Goal: Navigation & Orientation: Go to known website

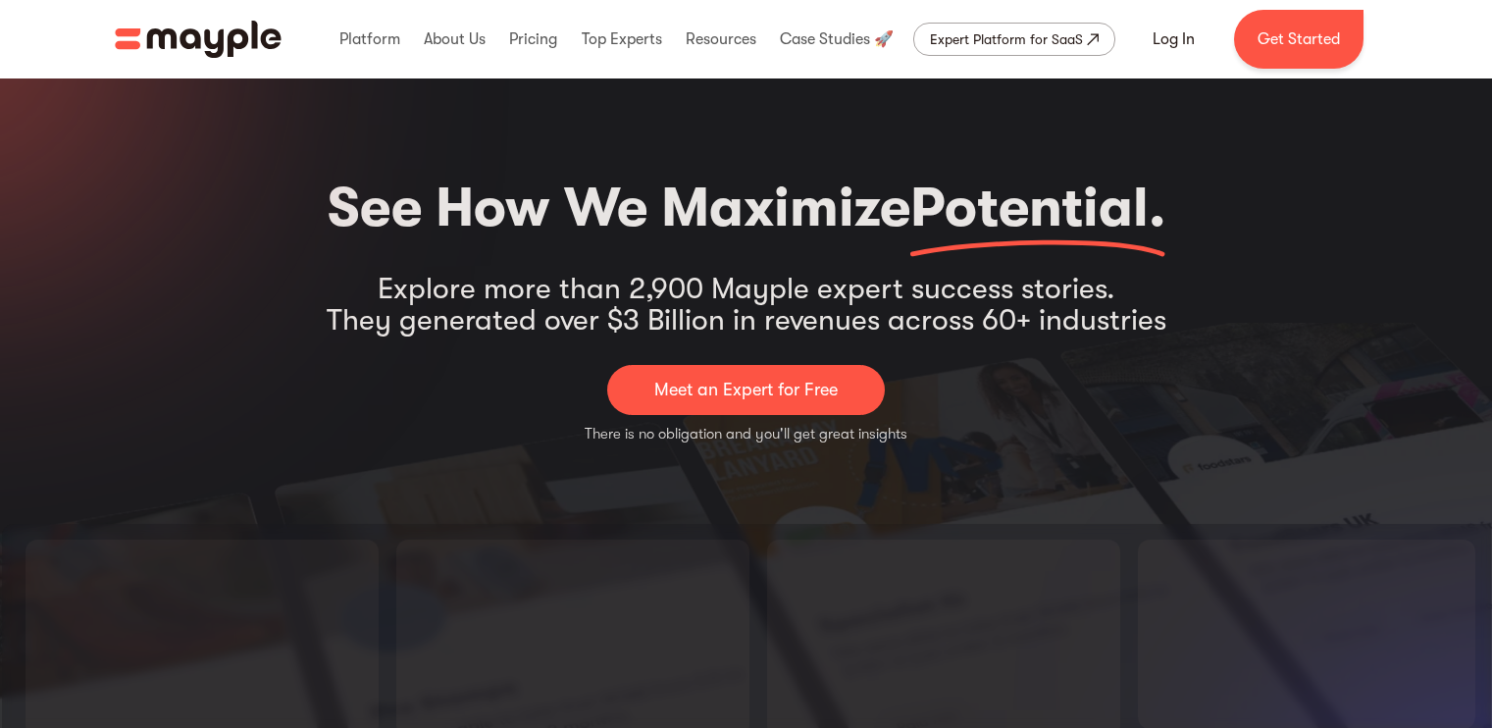
scroll to position [1086, 0]
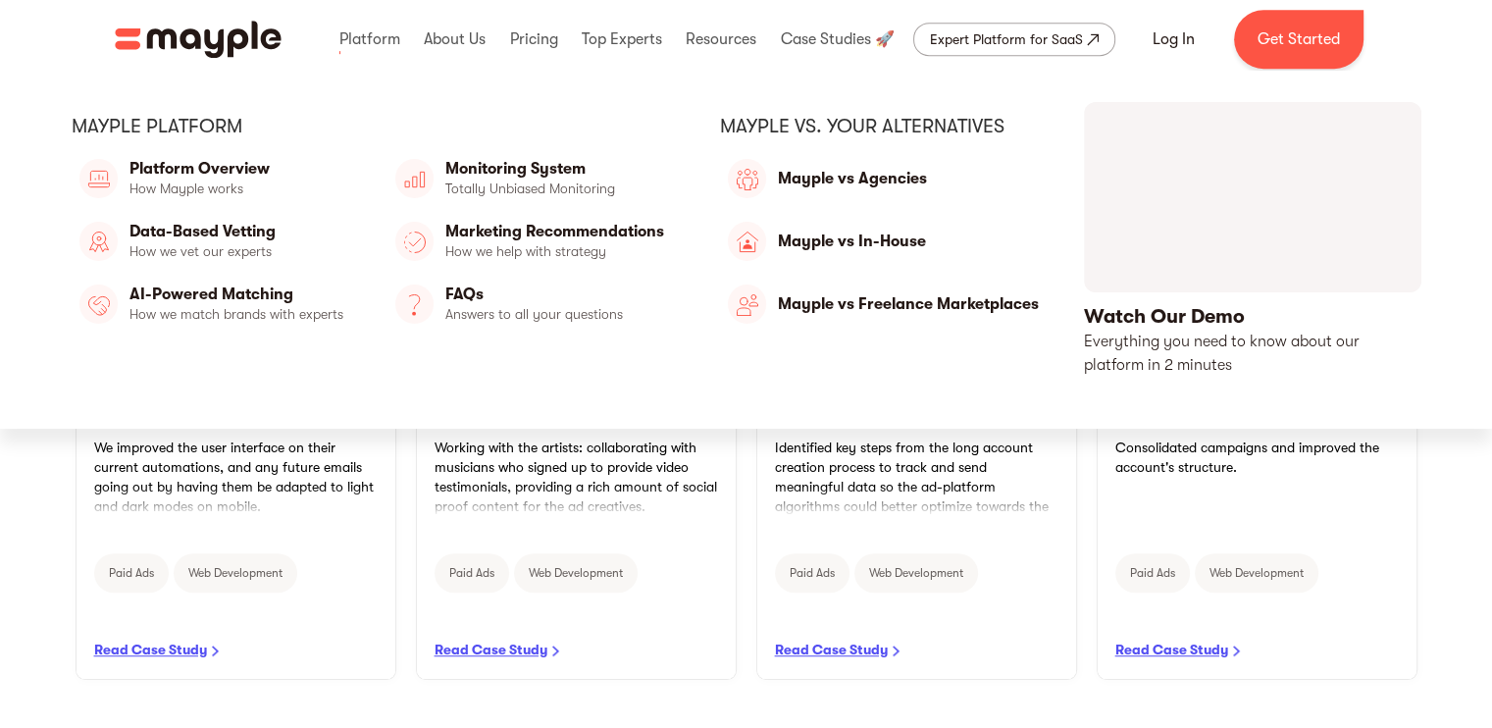
click at [196, 30] on img "home" at bounding box center [198, 39] width 167 height 37
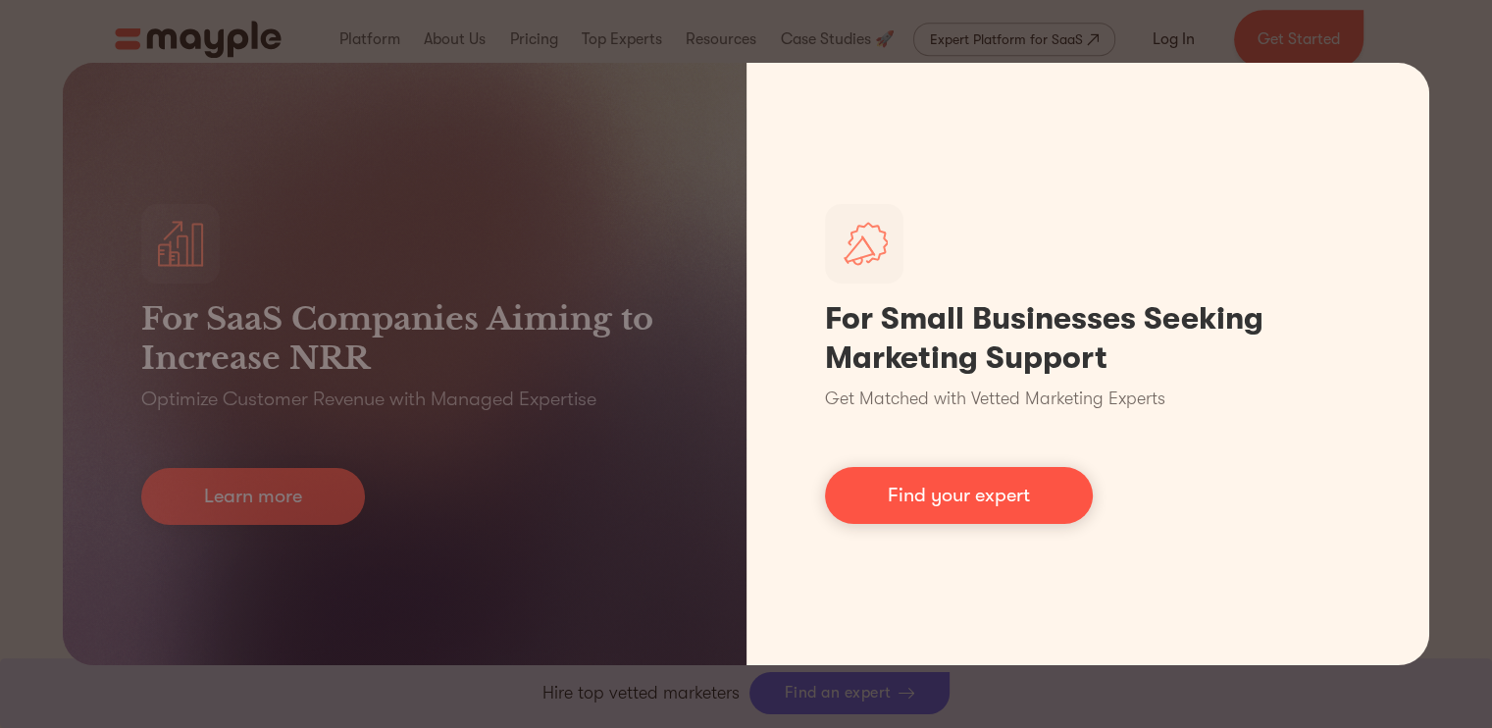
click at [1166, 48] on div "For SaaS Companies Aiming to Increase NRR Optimize Customer Revenue with Manage…" at bounding box center [746, 364] width 1492 height 728
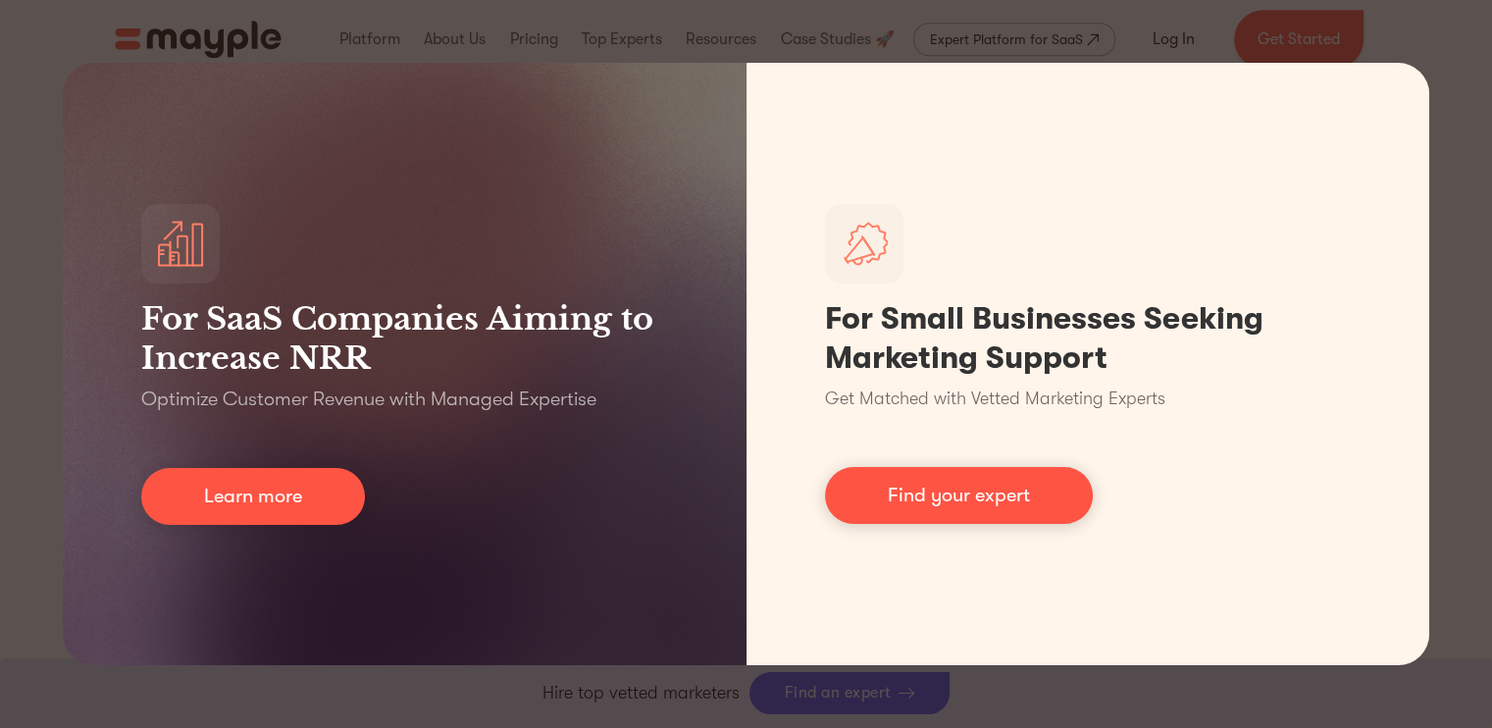
click at [1467, 327] on div "For SaaS Companies Aiming to Increase NRR Optimize Customer Revenue with Manage…" at bounding box center [746, 364] width 1492 height 728
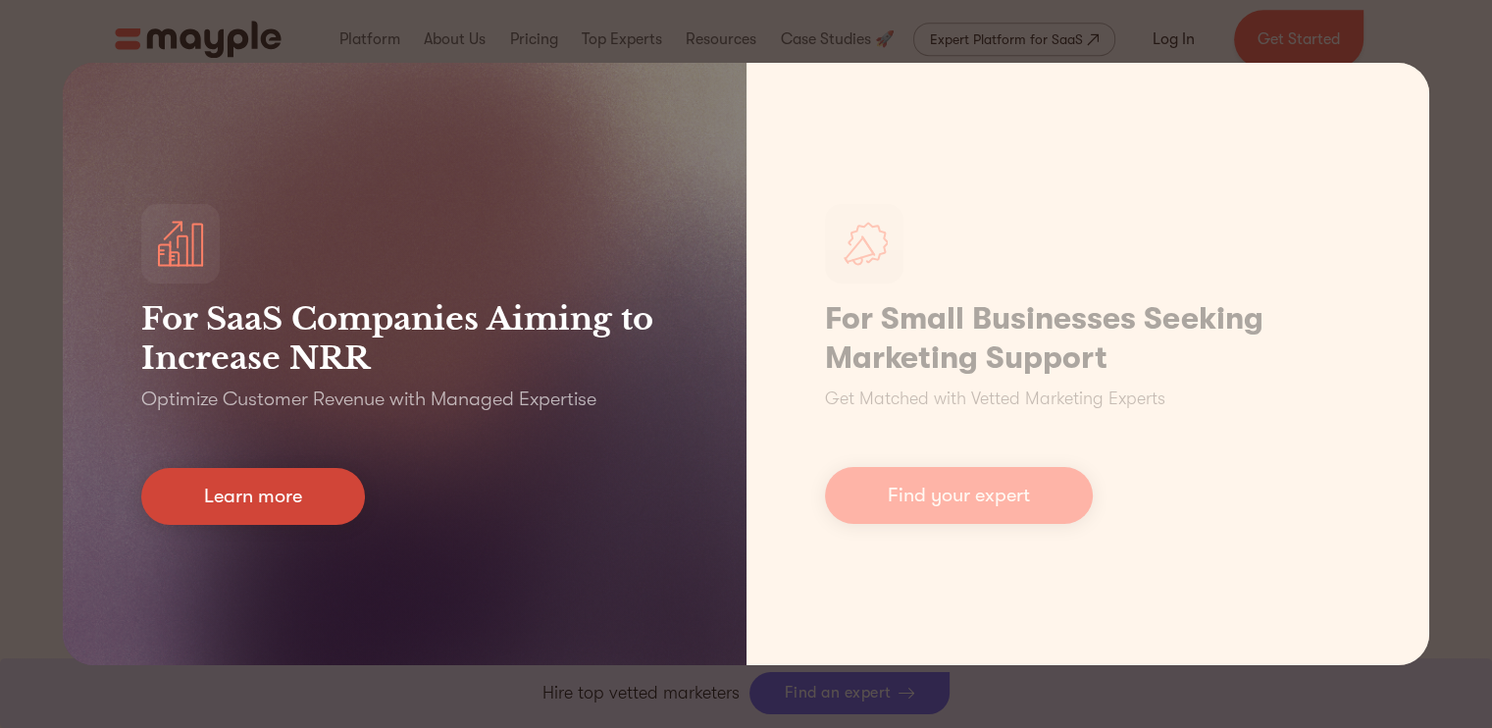
click at [290, 495] on link "Learn more" at bounding box center [253, 496] width 224 height 57
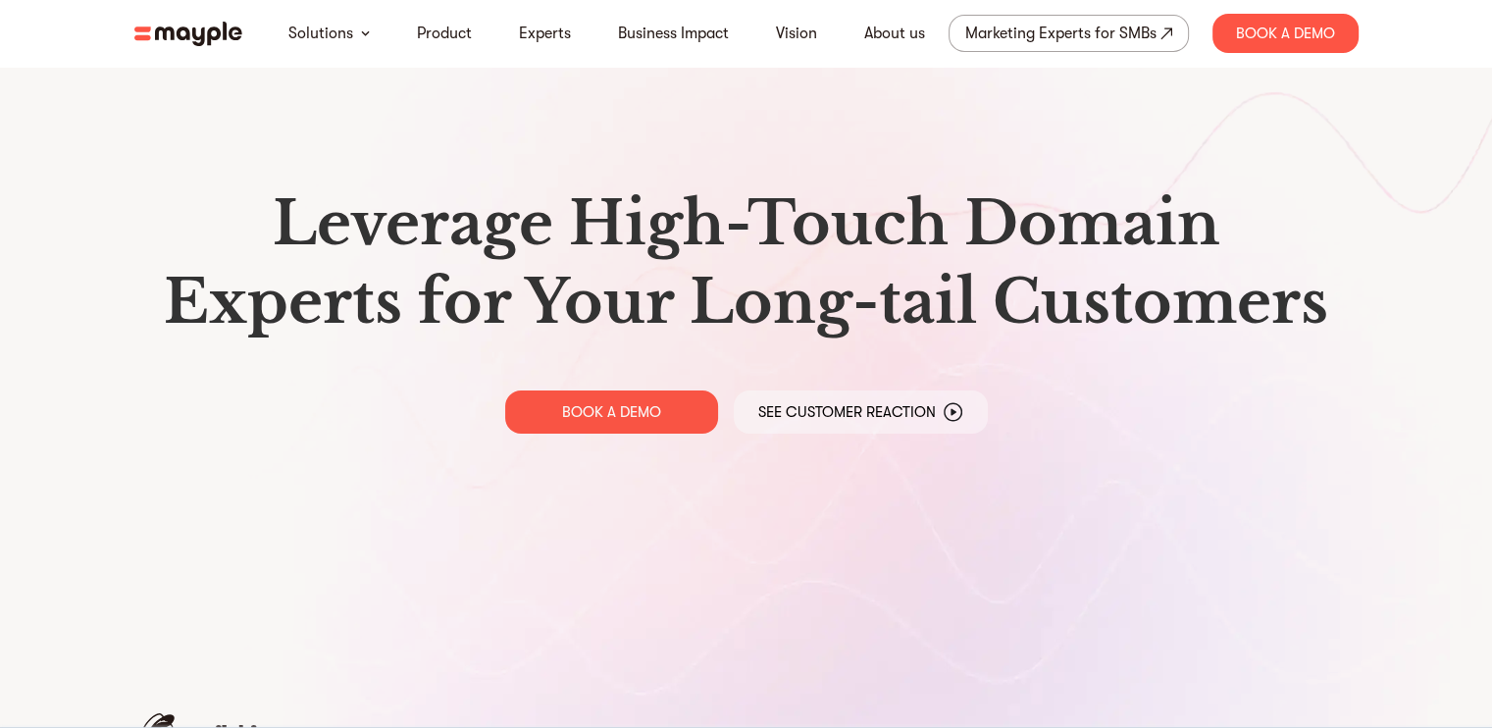
click at [203, 35] on img at bounding box center [188, 34] width 108 height 25
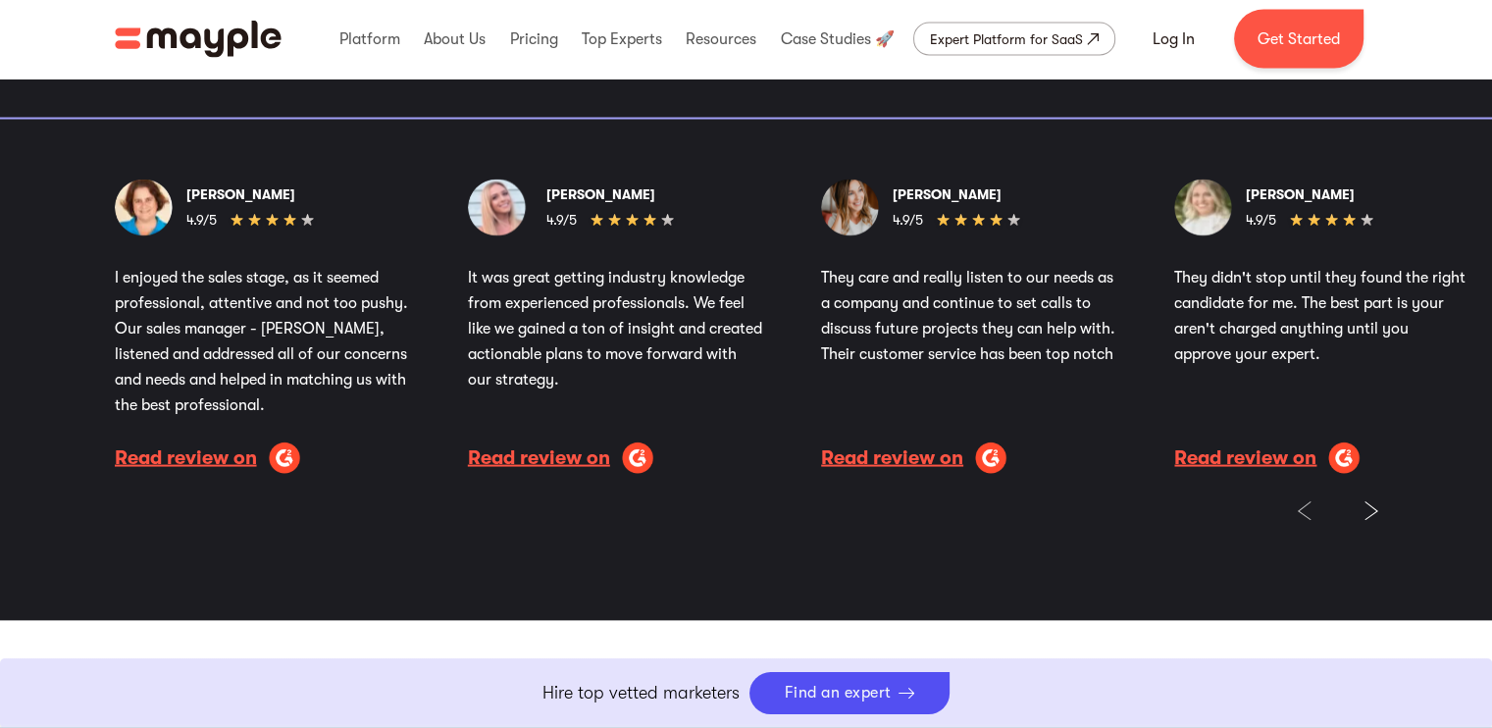
scroll to position [3821, 0]
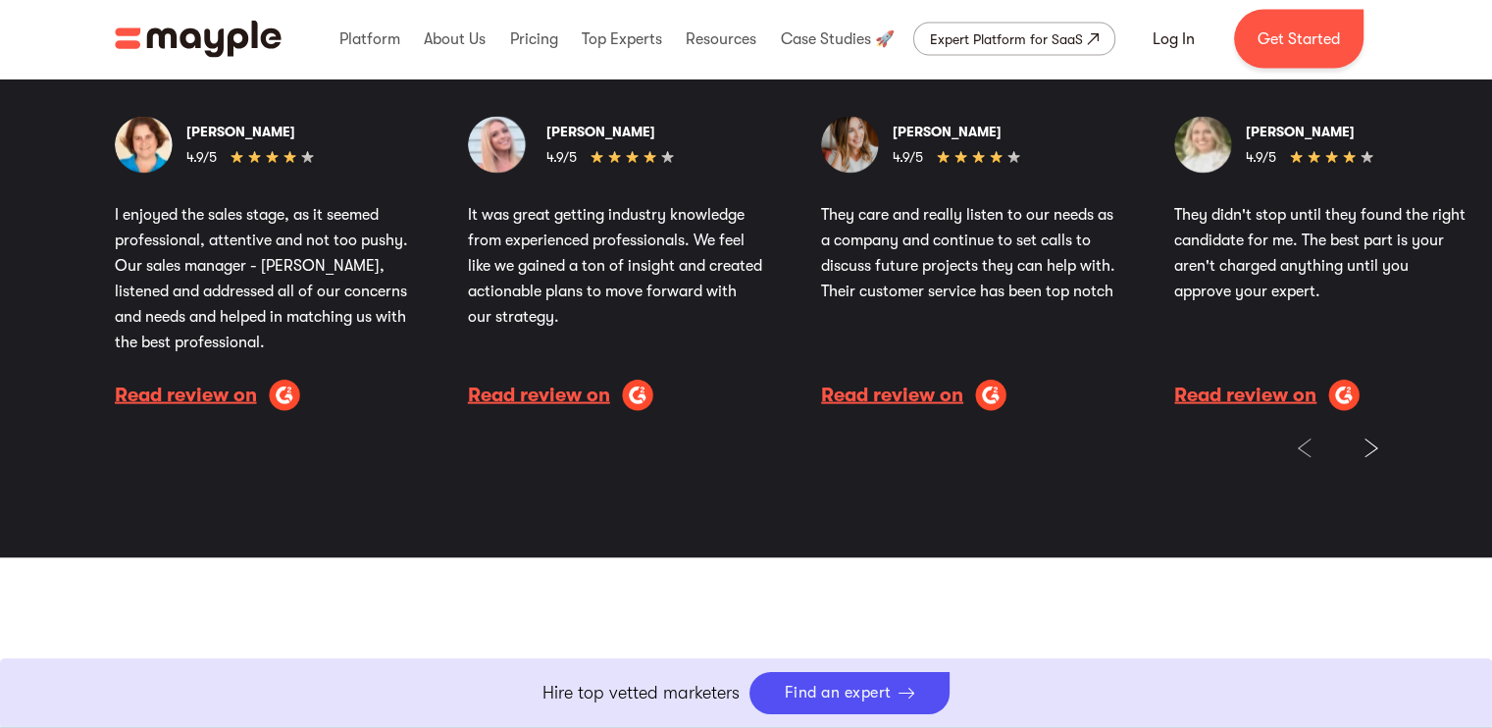
click at [1373, 452] on img "Next slide" at bounding box center [1371, 448] width 14 height 20
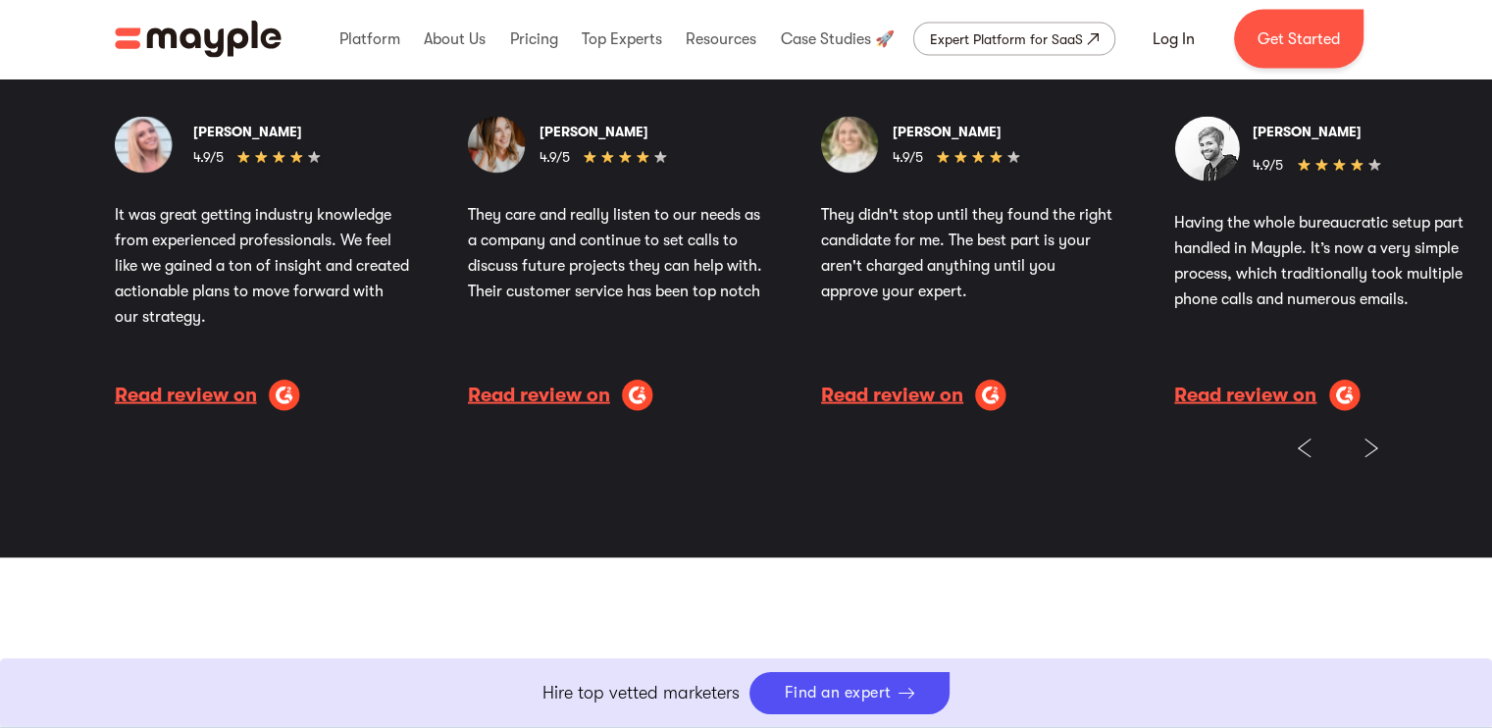
click at [1373, 452] on img "Next slide" at bounding box center [1371, 448] width 14 height 20
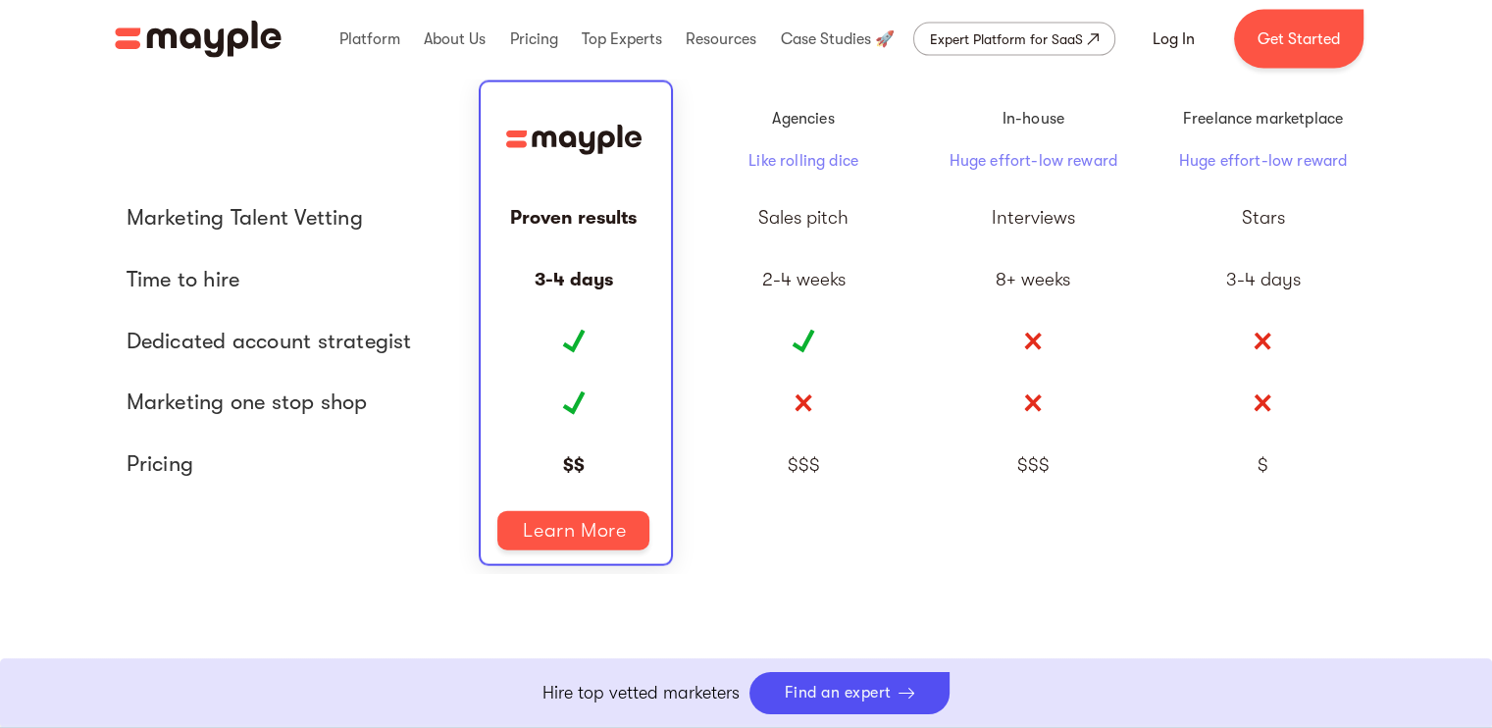
scroll to position [4513, 0]
